Goal: Information Seeking & Learning: Learn about a topic

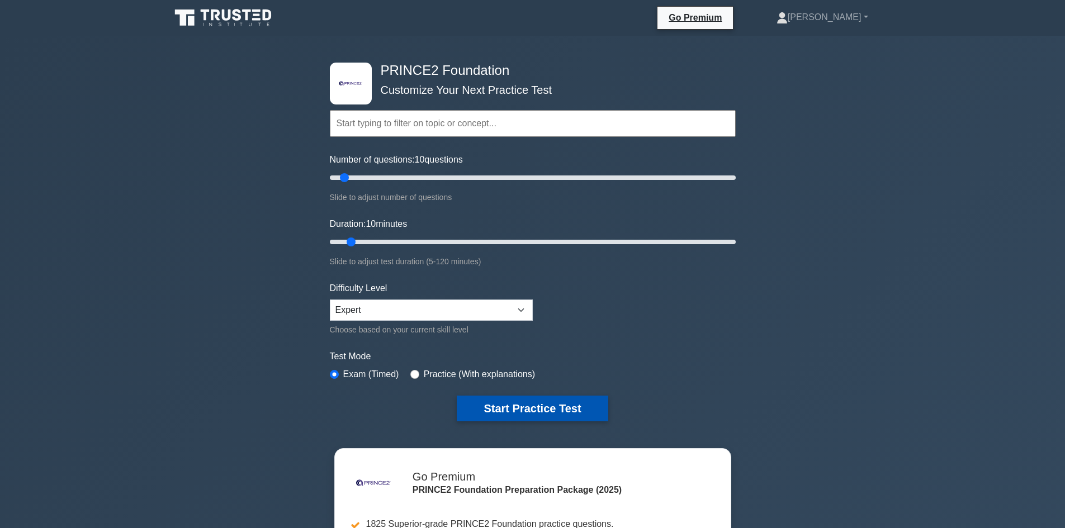
click at [514, 401] on button "Start Practice Test" at bounding box center [532, 409] width 151 height 26
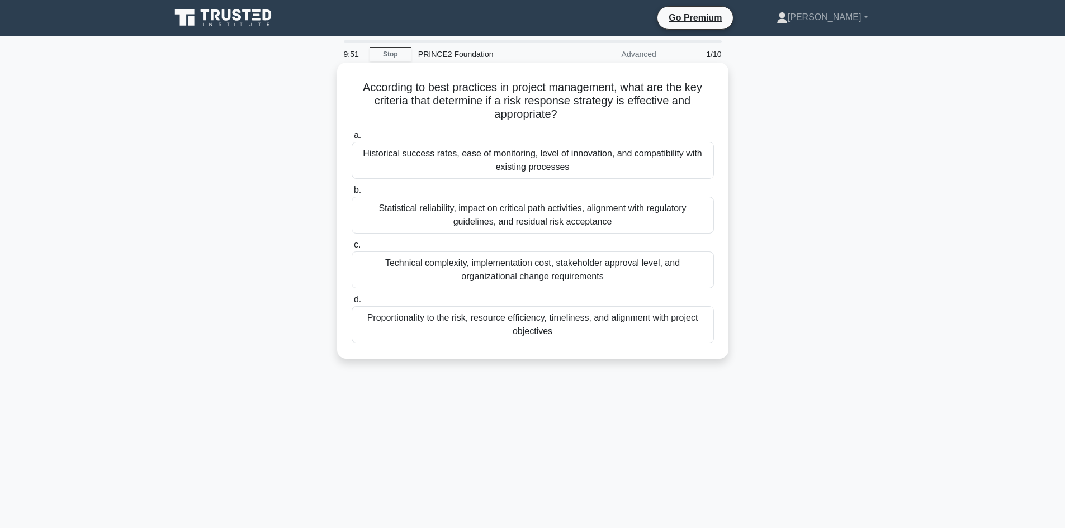
click at [505, 310] on div "Proportionality to the risk, resource efficiency, timeliness, and alignment wit…" at bounding box center [533, 324] width 362 height 37
click at [352, 304] on input "d. Proportionality to the risk, resource efficiency, timeliness, and alignment …" at bounding box center [352, 299] width 0 height 7
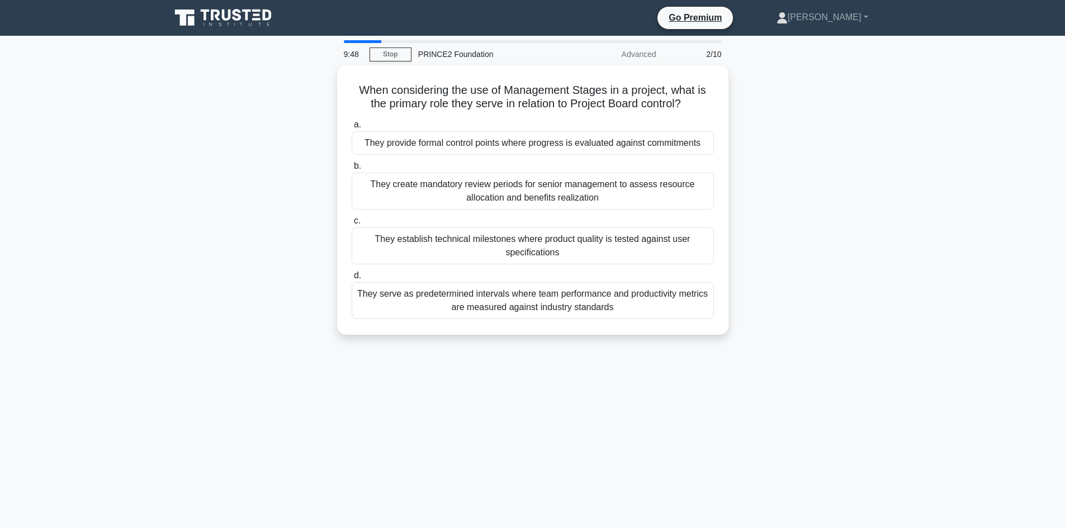
click at [505, 310] on div "They serve as predetermined intervals where team performance and productivity m…" at bounding box center [533, 300] width 362 height 37
click at [352, 280] on input "d. They serve as predetermined intervals where team performance and productivit…" at bounding box center [352, 275] width 0 height 7
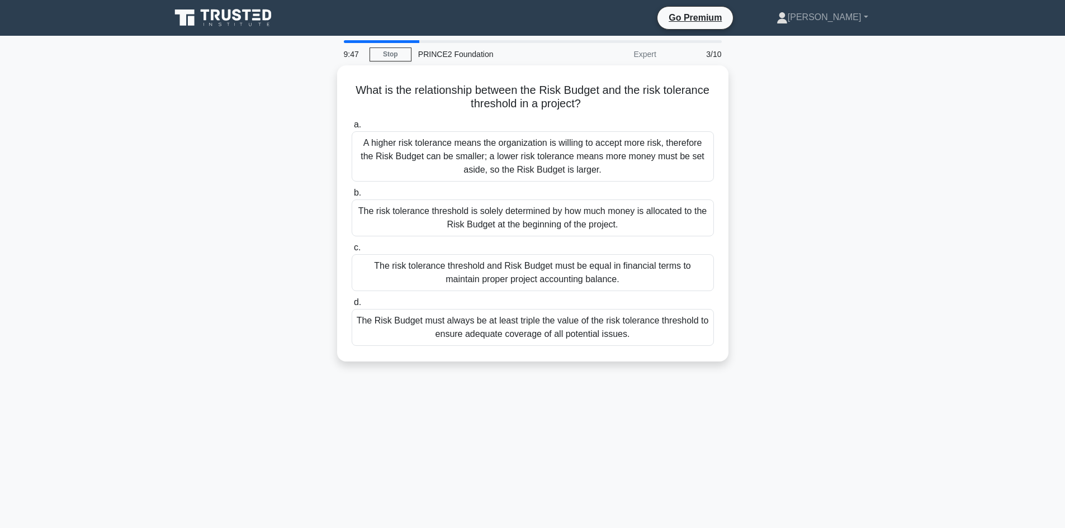
click at [505, 310] on div "The Risk Budget must always be at least triple the value of the risk tolerance …" at bounding box center [533, 327] width 362 height 37
click at [352, 306] on input "d. The Risk Budget must always be at least triple the value of the risk toleran…" at bounding box center [352, 302] width 0 height 7
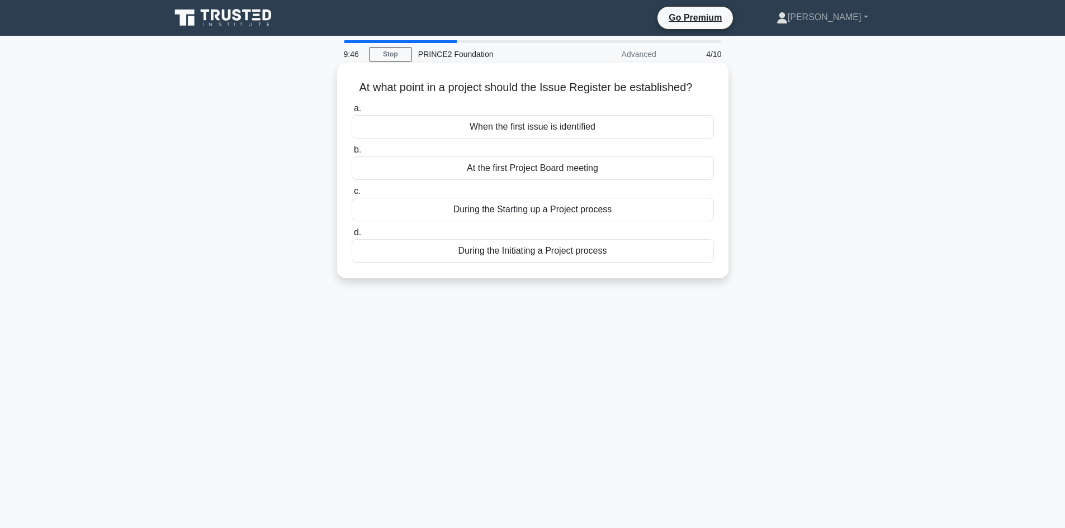
click at [518, 254] on div "During the Initiating a Project process" at bounding box center [533, 250] width 362 height 23
click at [352, 237] on input "d. During the Initiating a Project process" at bounding box center [352, 232] width 0 height 7
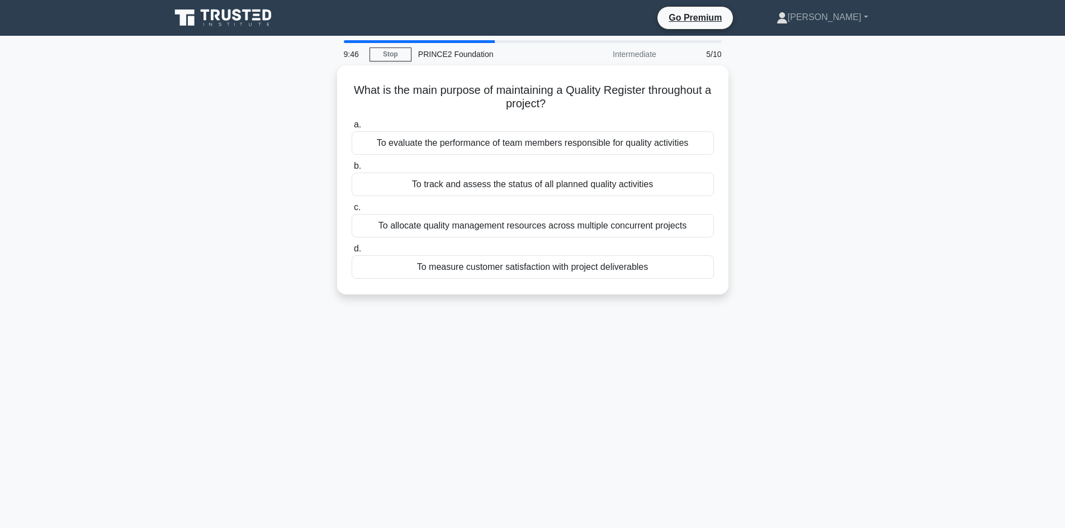
click at [518, 256] on div "To measure customer satisfaction with project deliverables" at bounding box center [533, 267] width 362 height 23
click at [352, 253] on input "d. To measure customer satisfaction with project deliverables" at bounding box center [352, 248] width 0 height 7
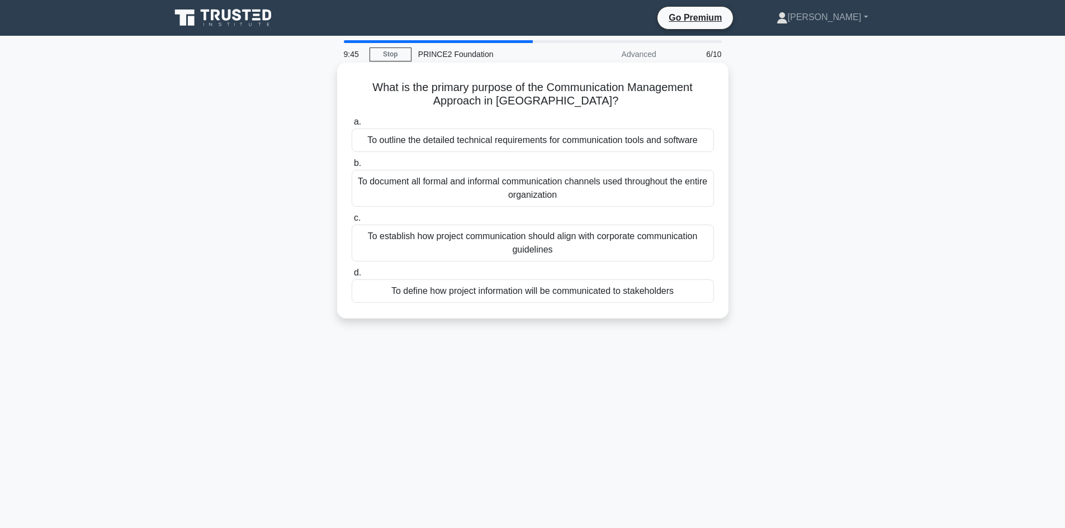
click at [514, 293] on div "To define how project information will be communicated to stakeholders" at bounding box center [533, 291] width 362 height 23
click at [352, 277] on input "d. To define how project information will be communicated to stakeholders" at bounding box center [352, 273] width 0 height 7
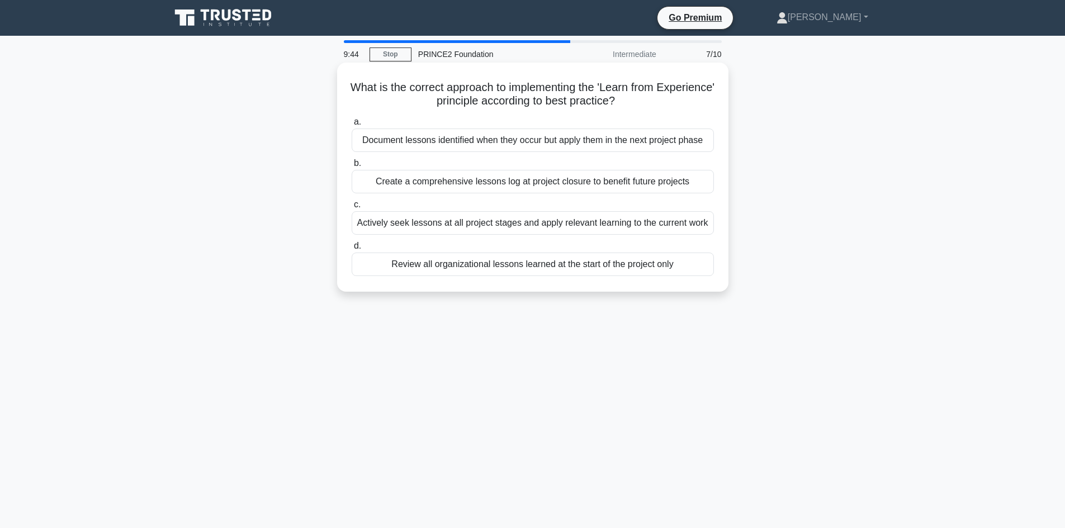
click at [519, 271] on div "Review all organizational lessons learned at the start of the project only" at bounding box center [533, 264] width 362 height 23
click at [352, 250] on input "d. Review all organizational lessons learned at the start of the project only" at bounding box center [352, 246] width 0 height 7
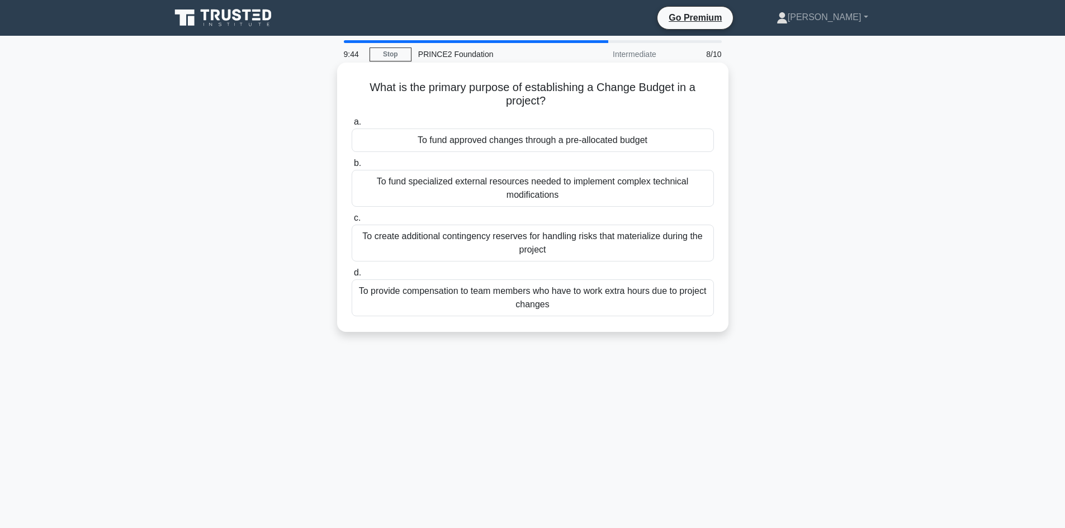
click at [518, 296] on div "To provide compensation to team members who have to work extra hours due to pro…" at bounding box center [533, 298] width 362 height 37
click at [352, 277] on input "d. To provide compensation to team members who have to work extra hours due to …" at bounding box center [352, 273] width 0 height 7
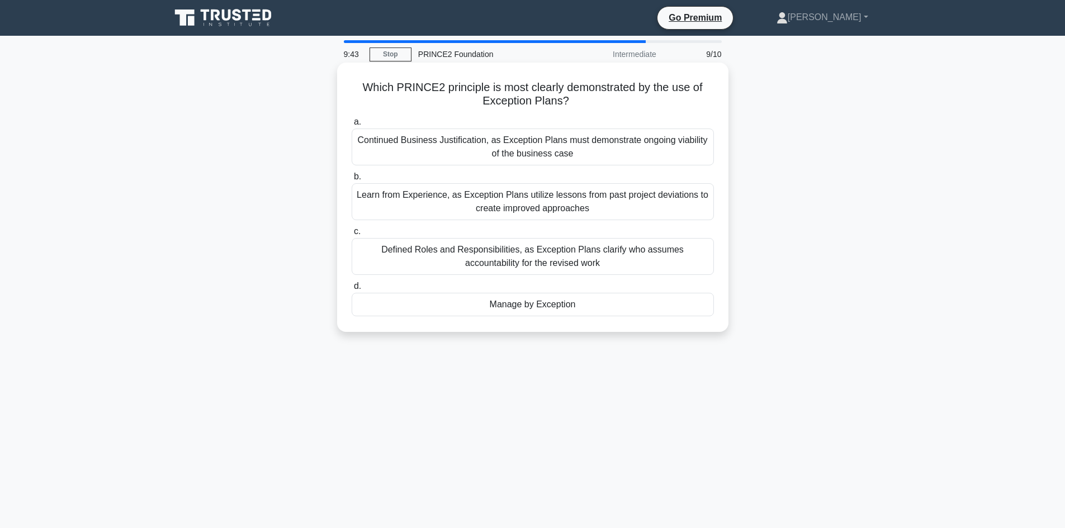
click at [521, 301] on div "Manage by Exception" at bounding box center [533, 304] width 362 height 23
click at [352, 290] on input "d. Manage by Exception" at bounding box center [352, 286] width 0 height 7
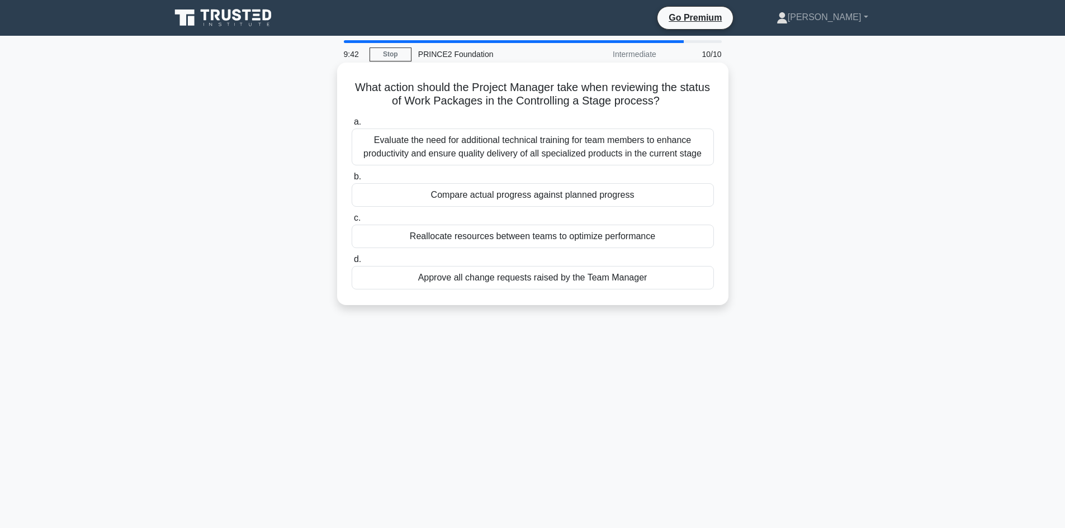
click at [527, 276] on div "Approve all change requests raised by the Team Manager" at bounding box center [533, 277] width 362 height 23
click at [352, 263] on input "d. Approve all change requests raised by the Team Manager" at bounding box center [352, 259] width 0 height 7
